Goal: Task Accomplishment & Management: Complete application form

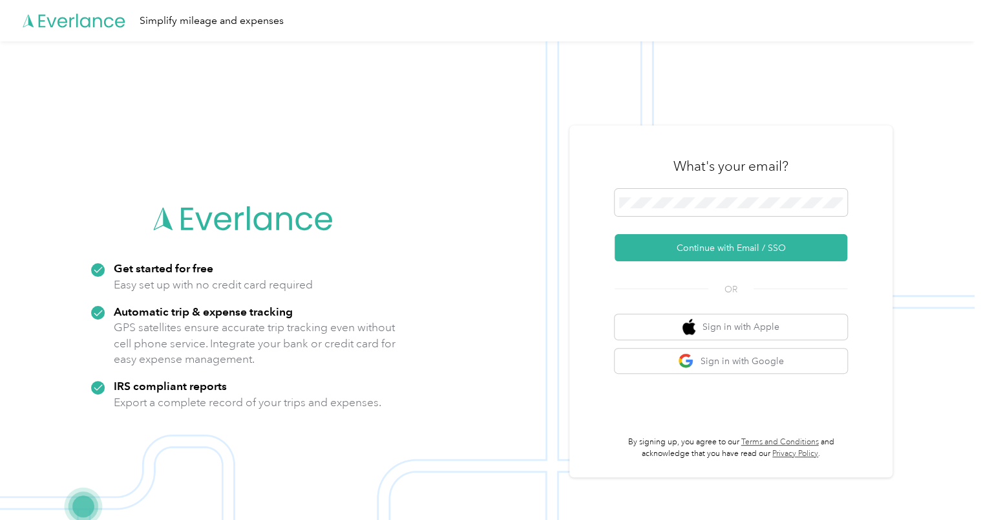
click at [712, 218] on div at bounding box center [731, 205] width 233 height 32
click at [711, 215] on span at bounding box center [731, 202] width 233 height 27
click at [709, 250] on button "Continue with Email / SSO" at bounding box center [731, 247] width 233 height 27
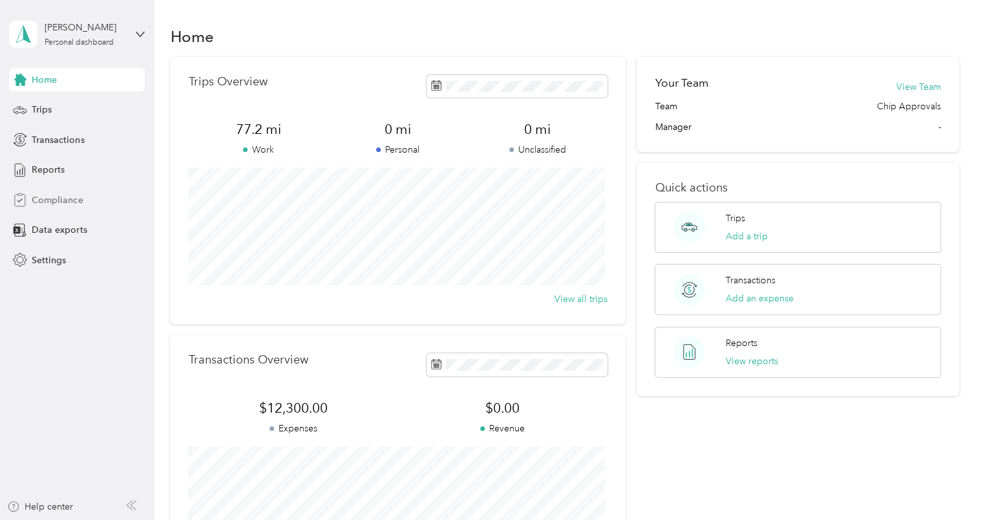
click at [59, 200] on span "Compliance" at bounding box center [57, 200] width 51 height 14
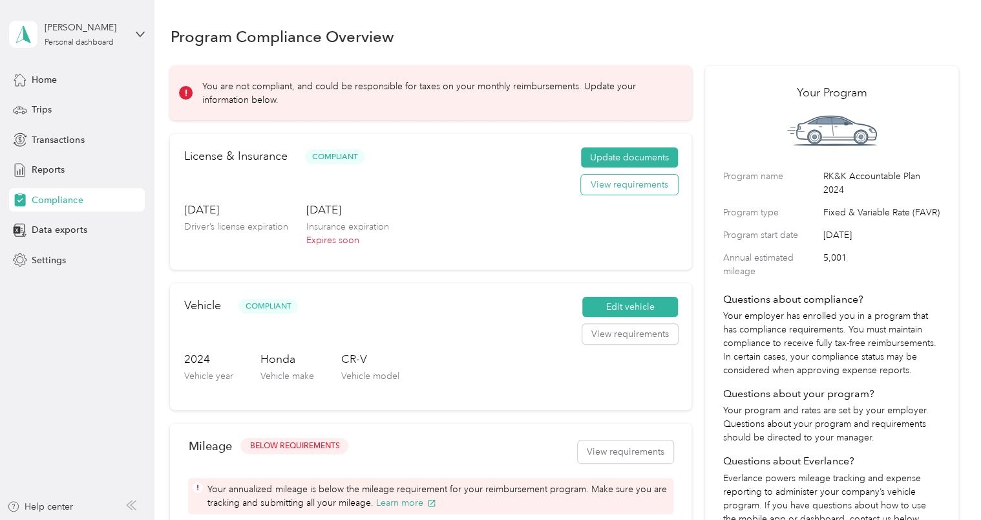
click at [600, 182] on button "View requirements" at bounding box center [629, 185] width 97 height 21
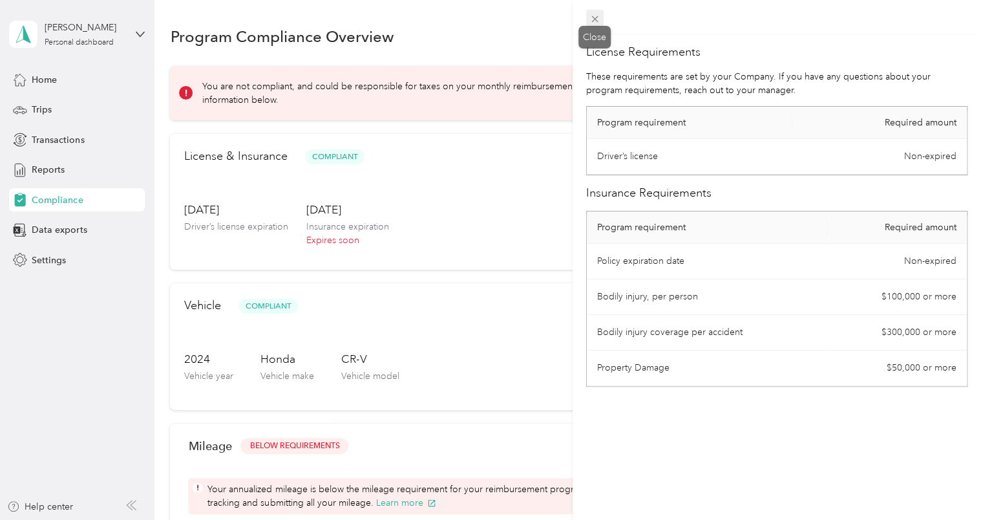
click at [595, 16] on icon at bounding box center [595, 19] width 11 height 11
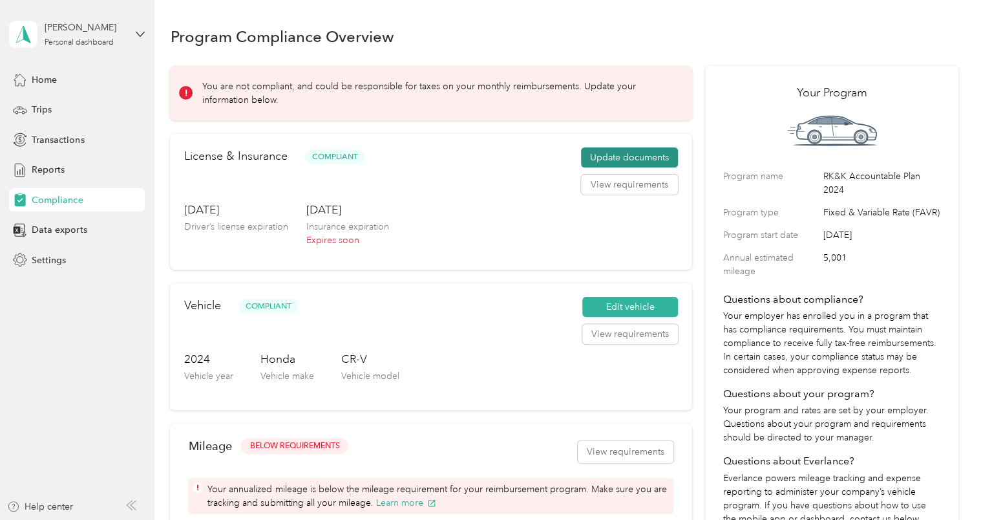
click at [618, 156] on button "Update documents" at bounding box center [629, 157] width 97 height 21
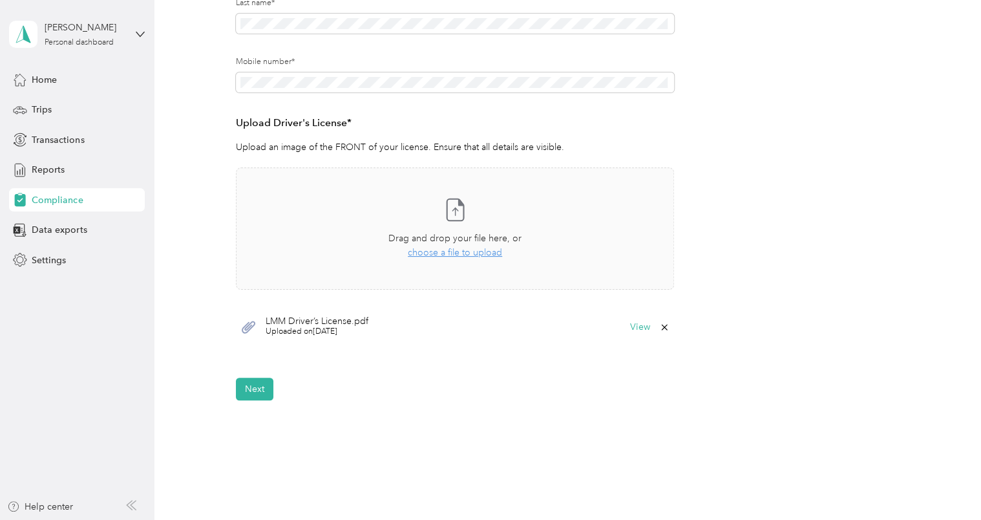
scroll to position [261, 0]
click at [634, 329] on button "View" at bounding box center [640, 325] width 20 height 9
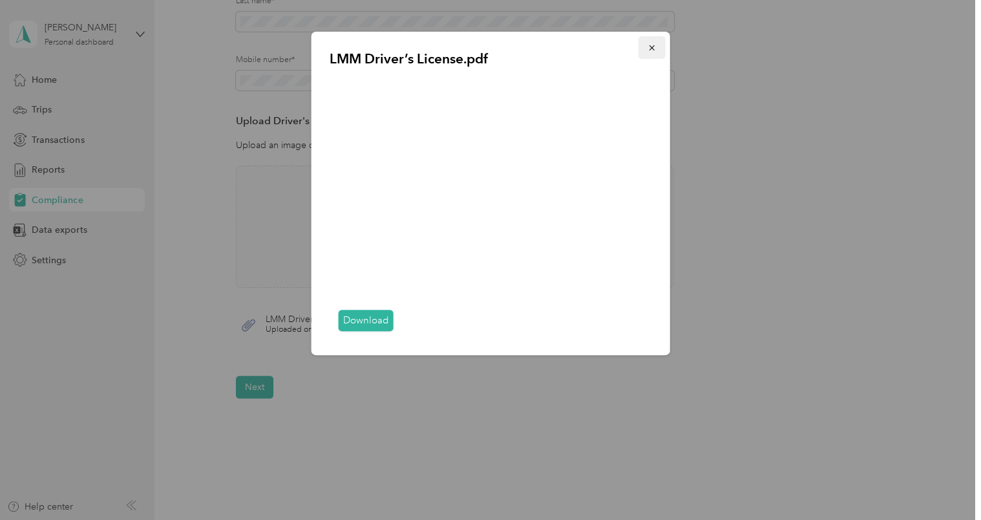
click at [648, 51] on icon "button" at bounding box center [652, 47] width 9 height 9
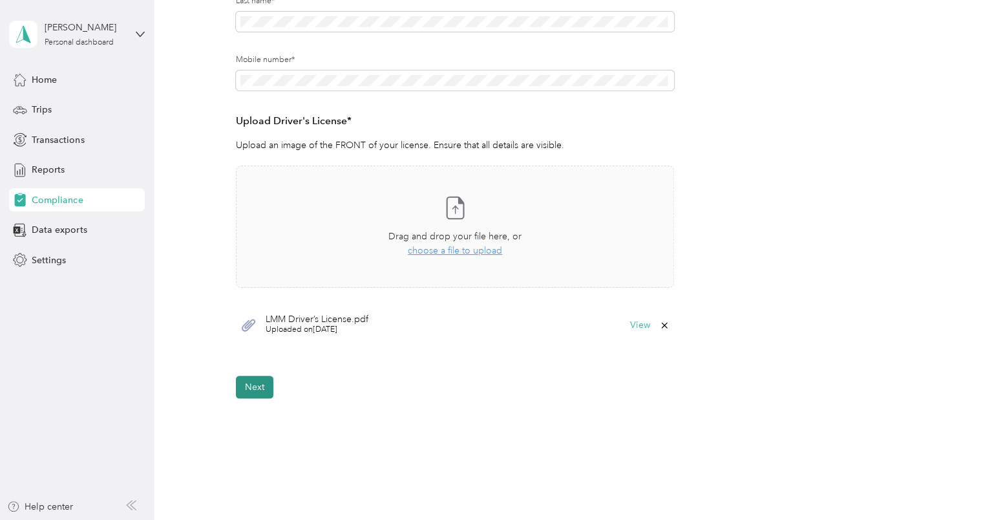
click at [259, 387] on button "Next" at bounding box center [254, 387] width 37 height 23
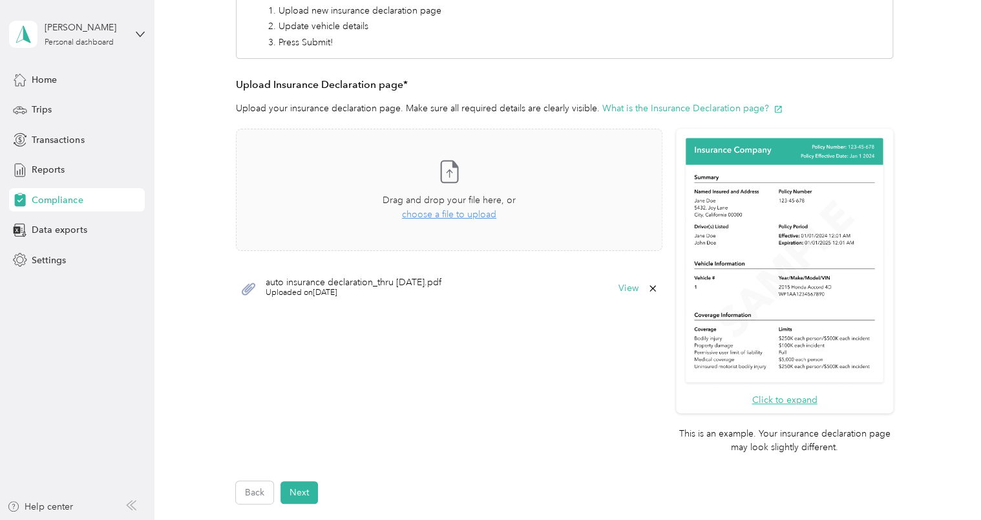
scroll to position [265, 0]
click at [440, 215] on span "choose a file to upload" at bounding box center [449, 215] width 94 height 11
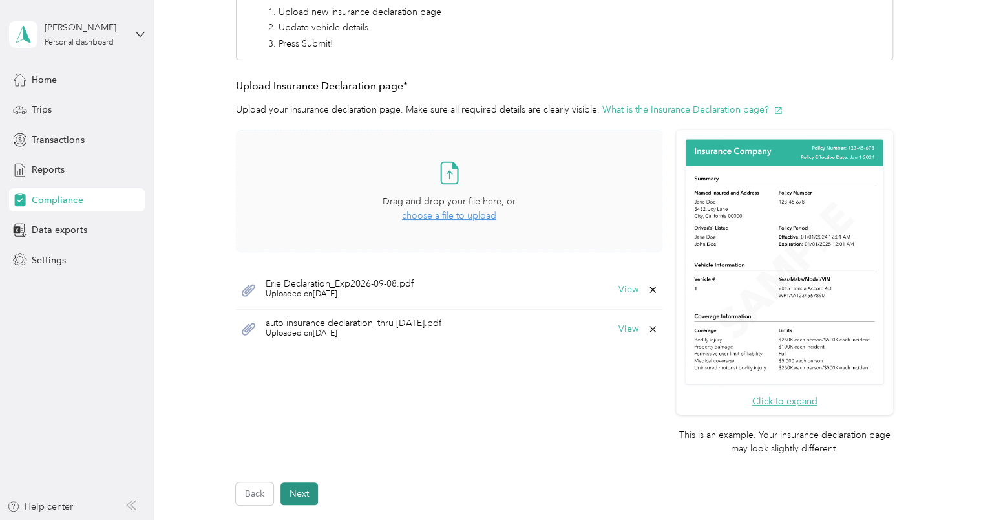
click at [301, 491] on button "Next" at bounding box center [299, 493] width 37 height 23
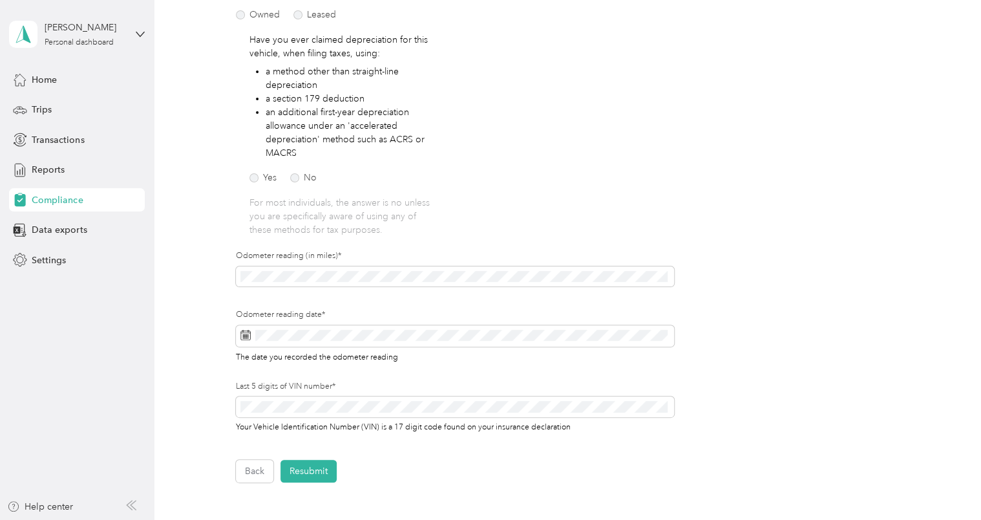
scroll to position [274, 0]
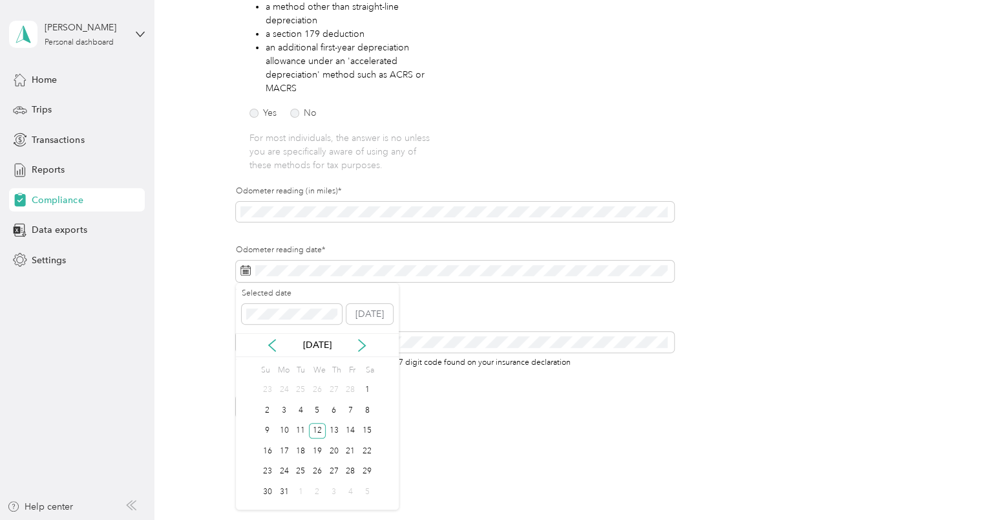
click at [354, 345] on div "Mar 2025" at bounding box center [317, 345] width 163 height 14
click at [363, 344] on icon at bounding box center [362, 345] width 13 height 13
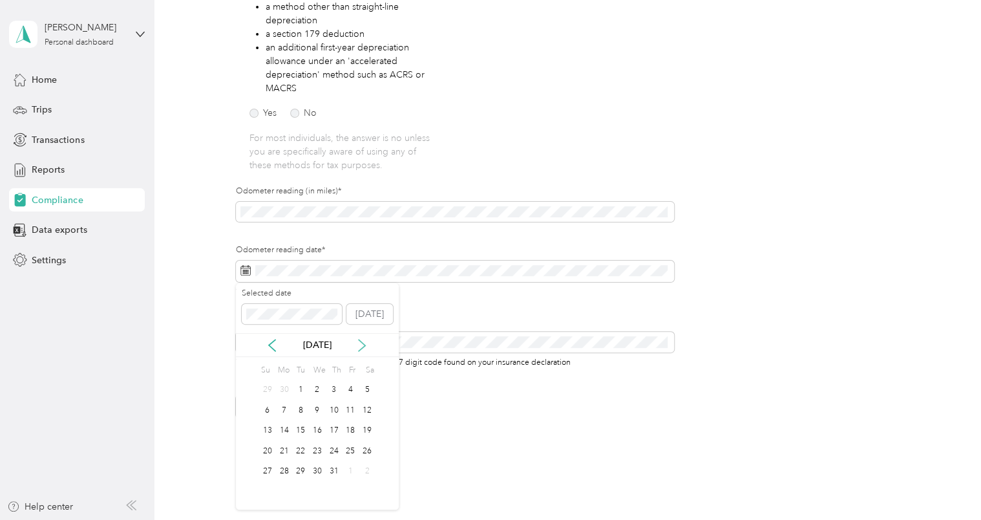
click at [363, 344] on icon at bounding box center [362, 345] width 13 height 13
click at [284, 390] on div "1" at bounding box center [284, 390] width 17 height 16
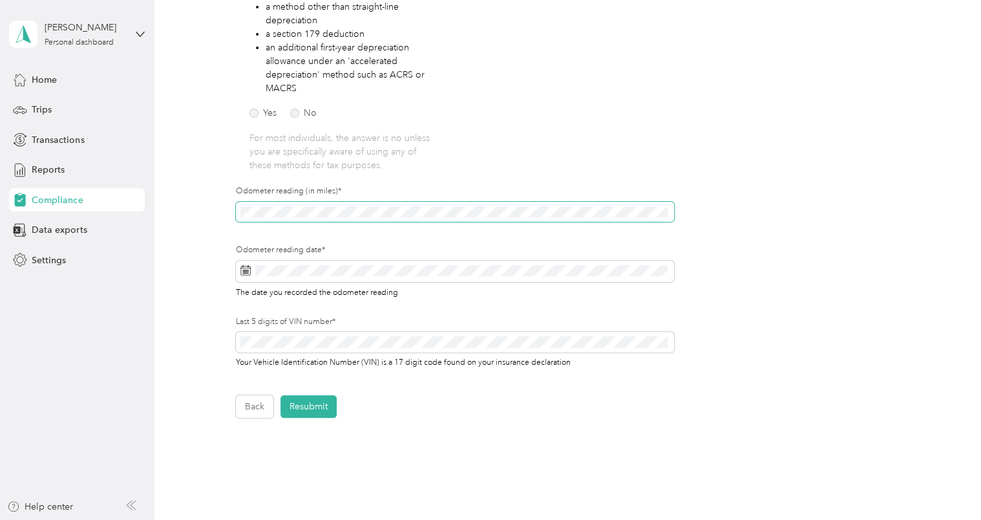
click at [233, 228] on div "Employee details & driver’s license License Insurance declaration Insurance Veh…" at bounding box center [564, 135] width 789 height 566
click at [300, 401] on button "Resubmit" at bounding box center [309, 406] width 56 height 23
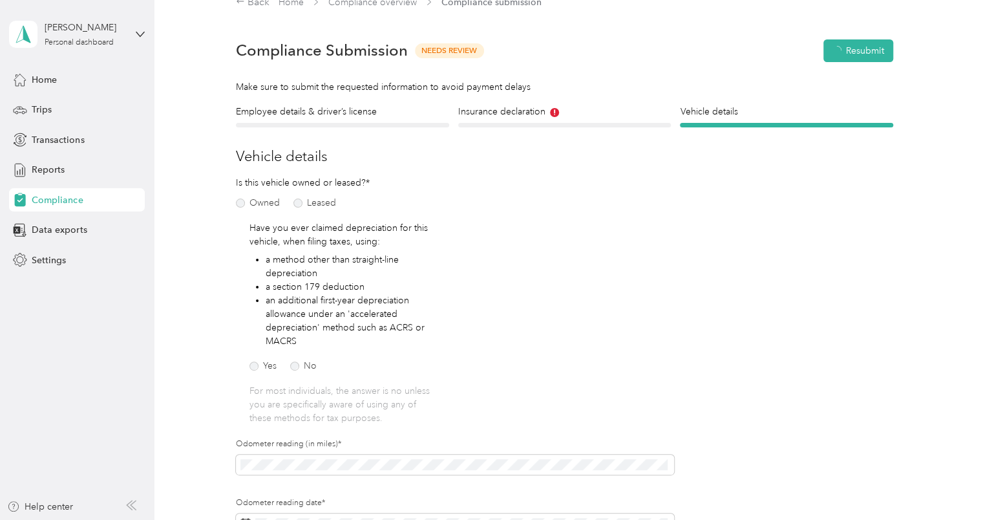
scroll to position [16, 0]
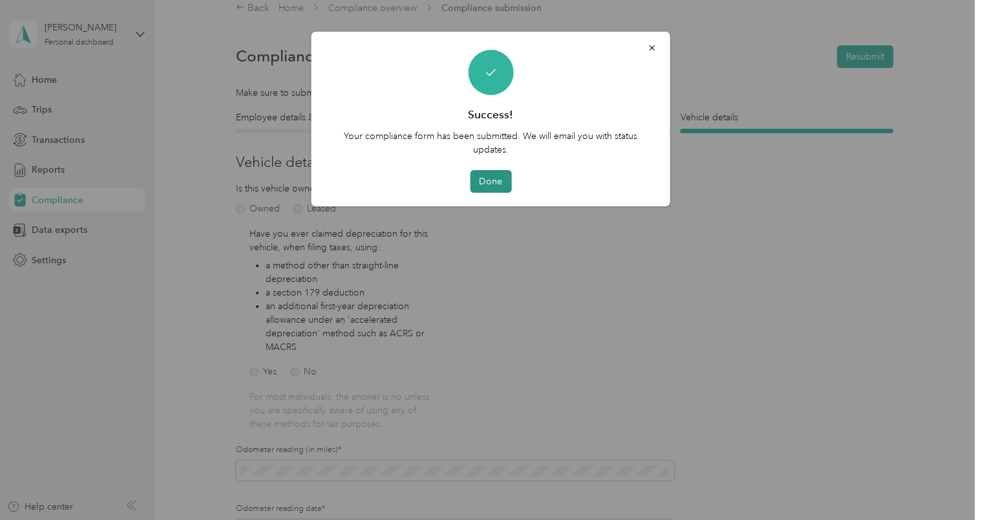
click at [500, 184] on button "Done" at bounding box center [490, 181] width 41 height 23
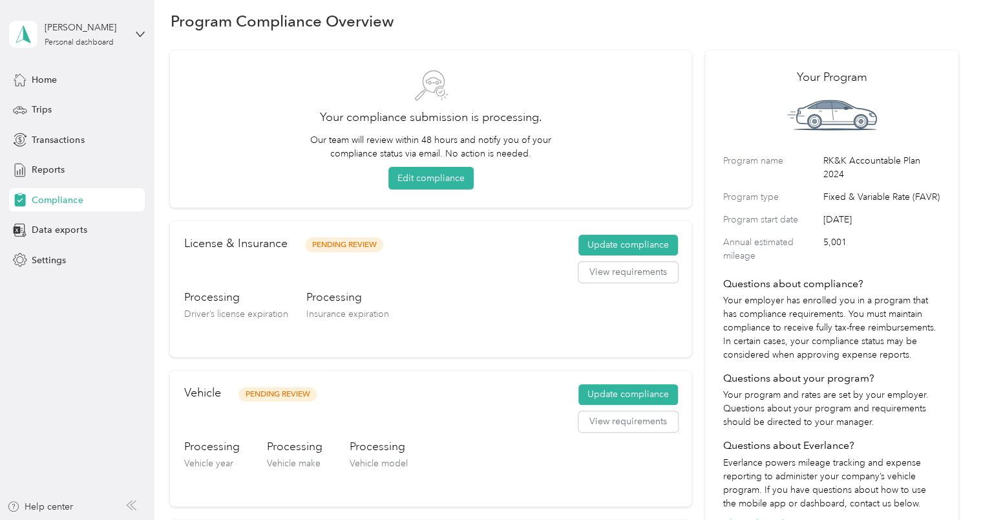
scroll to position [80, 0]
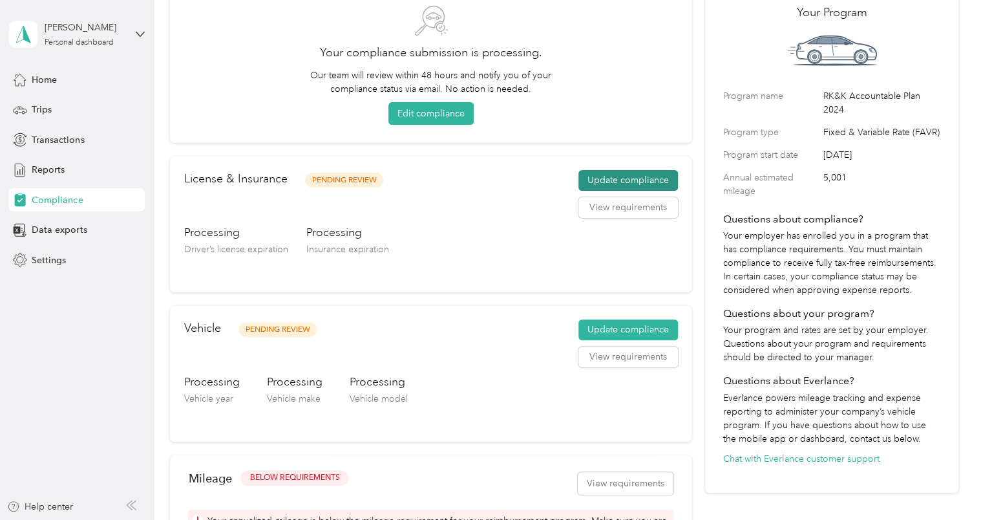
click at [608, 179] on button "Update compliance" at bounding box center [629, 180] width 100 height 21
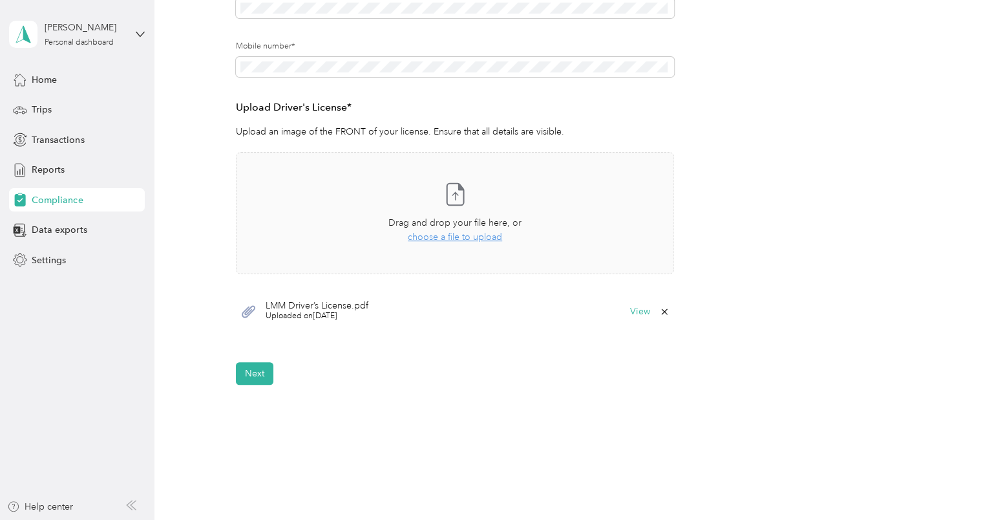
scroll to position [326, 0]
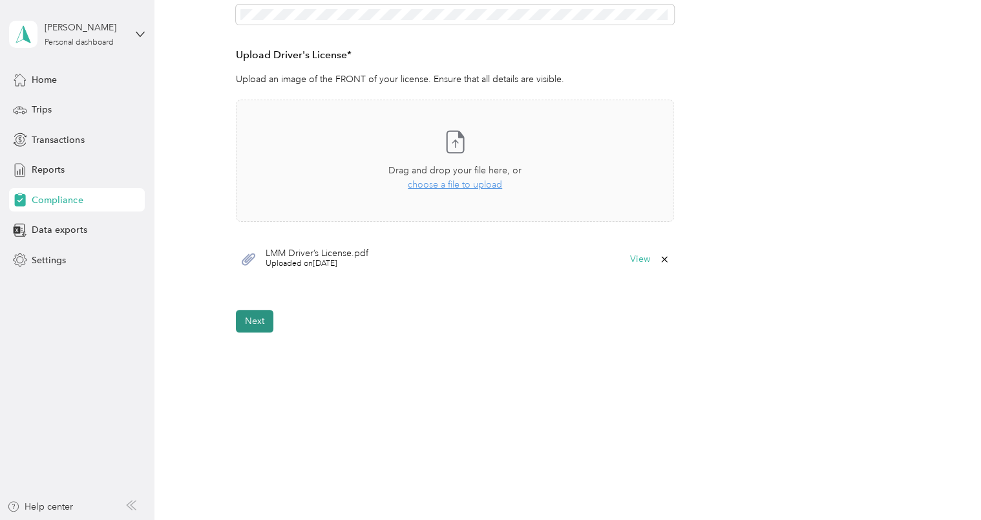
click at [266, 320] on button "Next" at bounding box center [254, 321] width 37 height 23
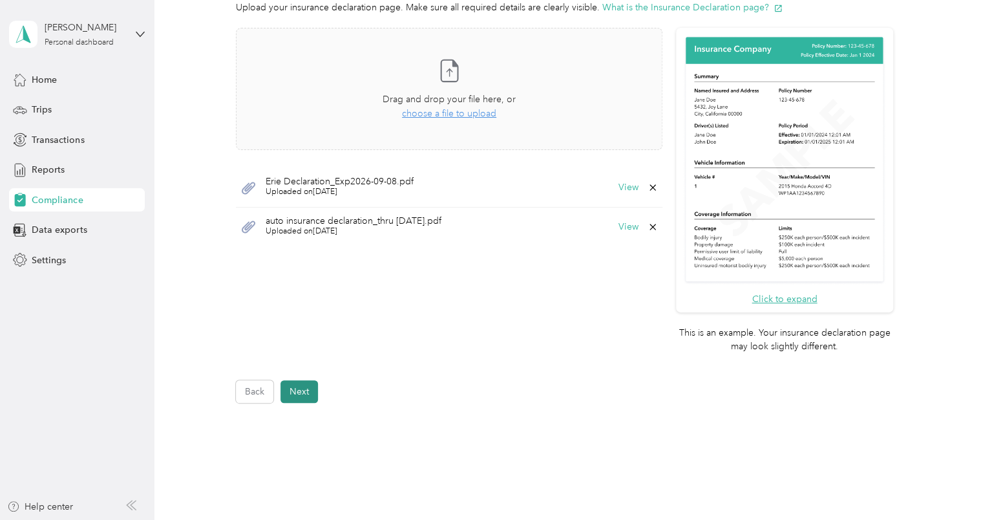
scroll to position [397, 0]
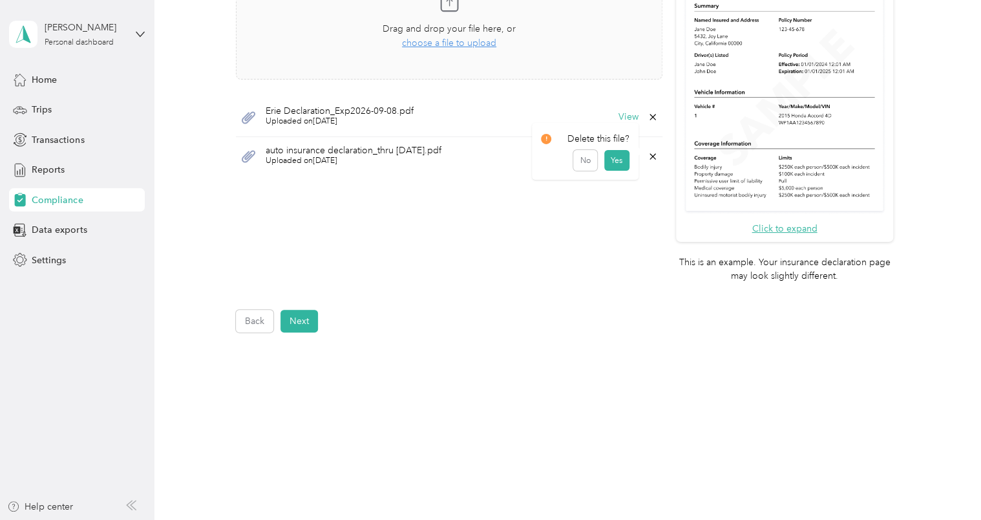
click at [650, 155] on icon at bounding box center [653, 156] width 10 height 10
click at [383, 211] on div "Take a photo or choose a photo from your library Drag and drop your file here, …" at bounding box center [449, 122] width 427 height 330
click at [287, 317] on button "Next" at bounding box center [299, 321] width 37 height 23
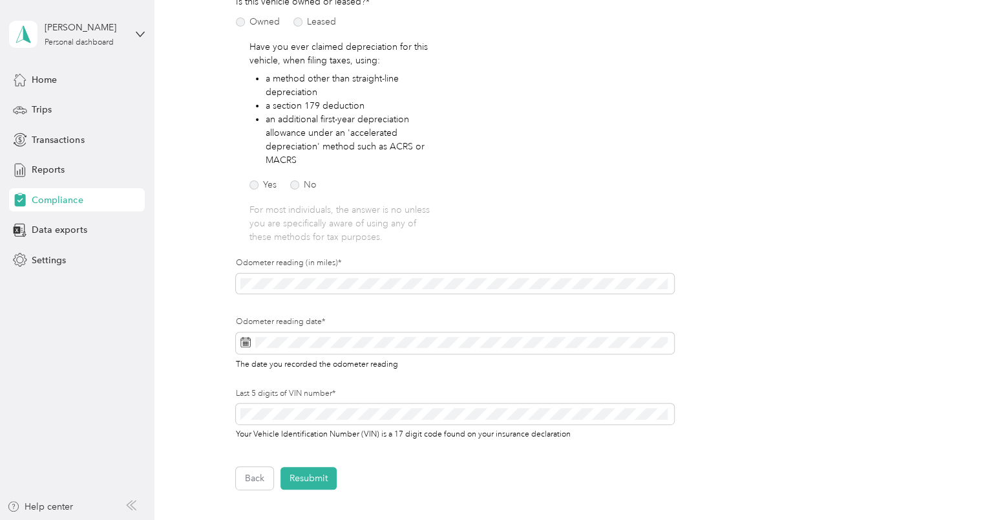
scroll to position [37, 0]
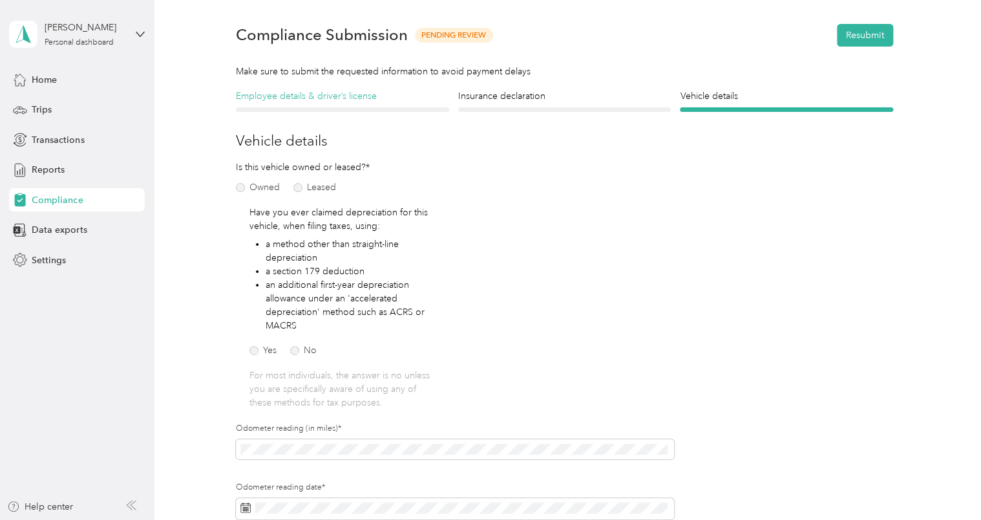
click at [367, 92] on h4 "Employee details & driver’s license" at bounding box center [342, 96] width 213 height 14
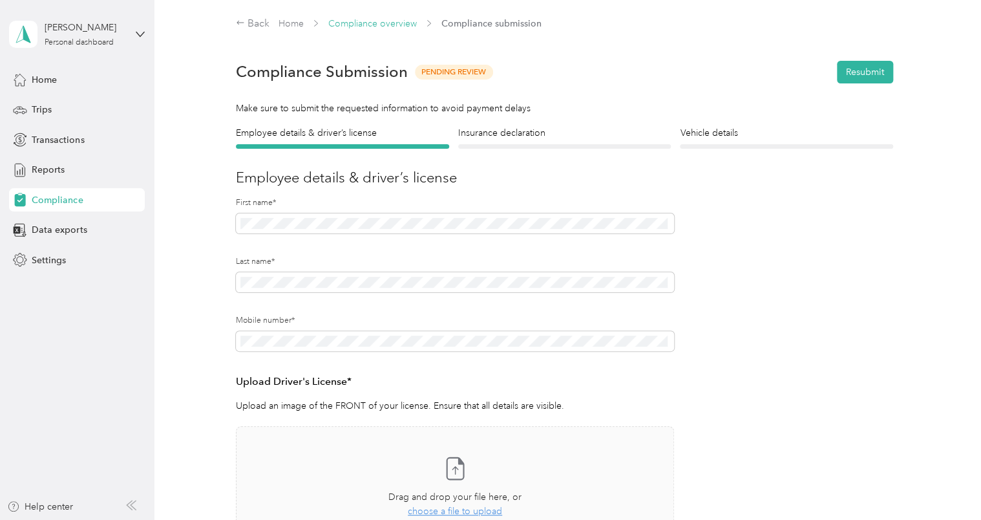
click at [358, 25] on link "Compliance overview" at bounding box center [372, 23] width 89 height 11
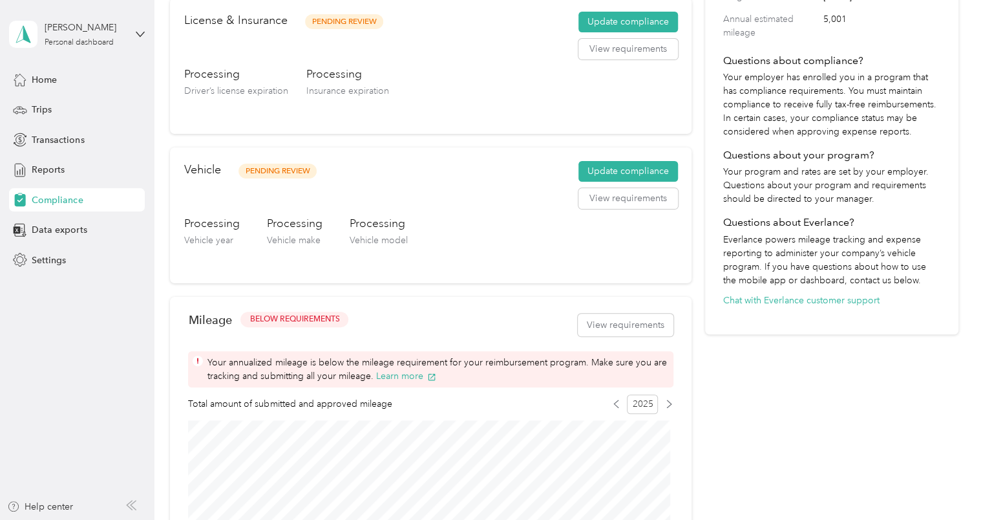
scroll to position [259, 0]
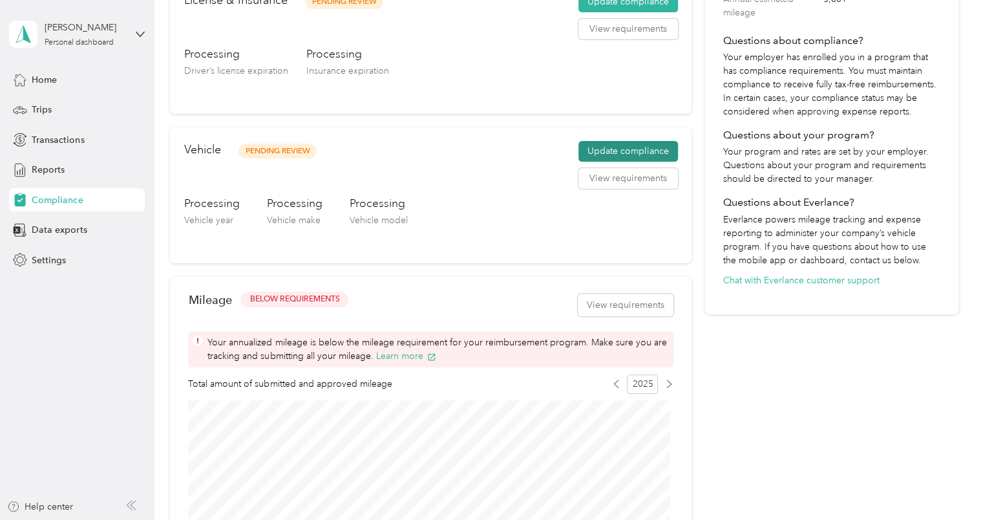
click at [630, 150] on button "Update compliance" at bounding box center [629, 151] width 100 height 21
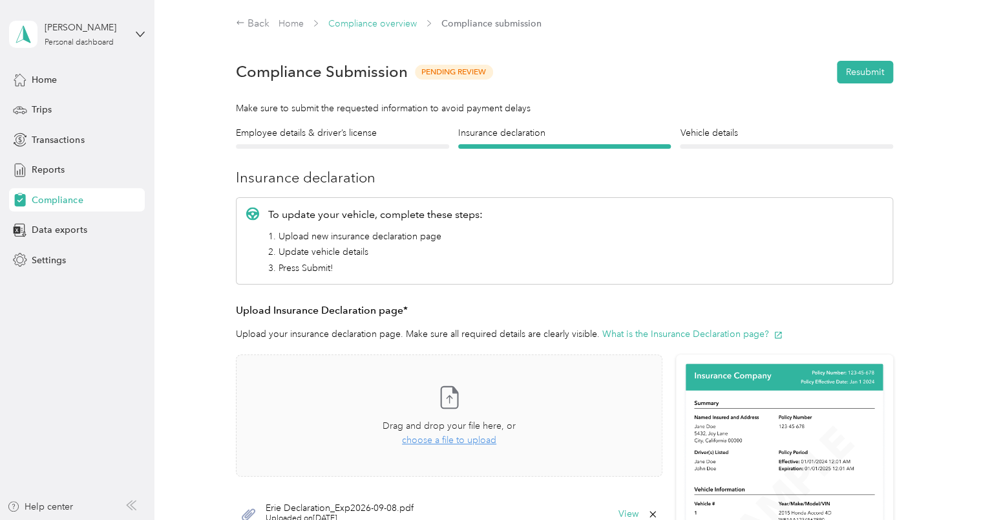
click at [372, 28] on link "Compliance overview" at bounding box center [372, 23] width 89 height 11
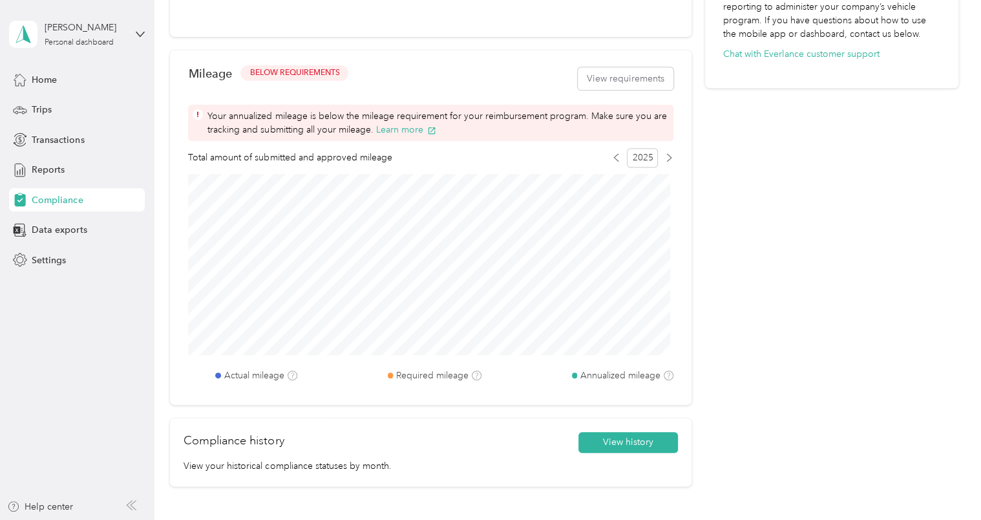
scroll to position [582, 0]
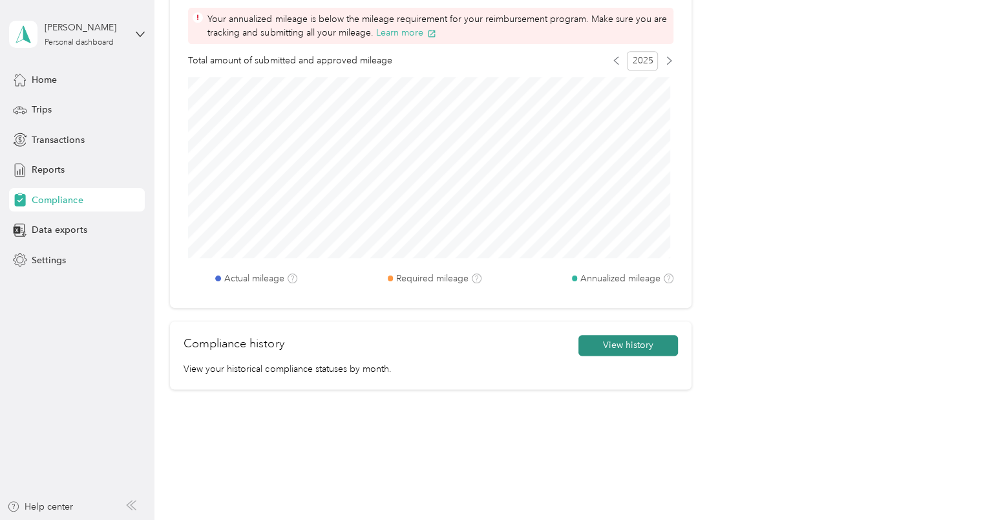
click at [639, 339] on button "View history" at bounding box center [629, 345] width 100 height 21
